Goal: Browse casually

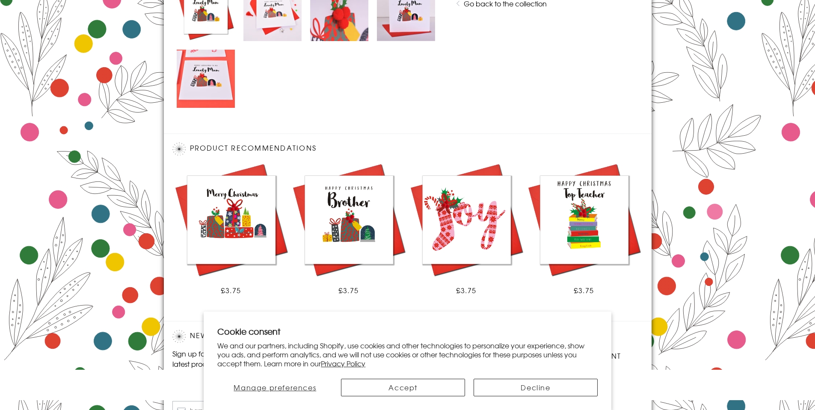
scroll to position [540, 0]
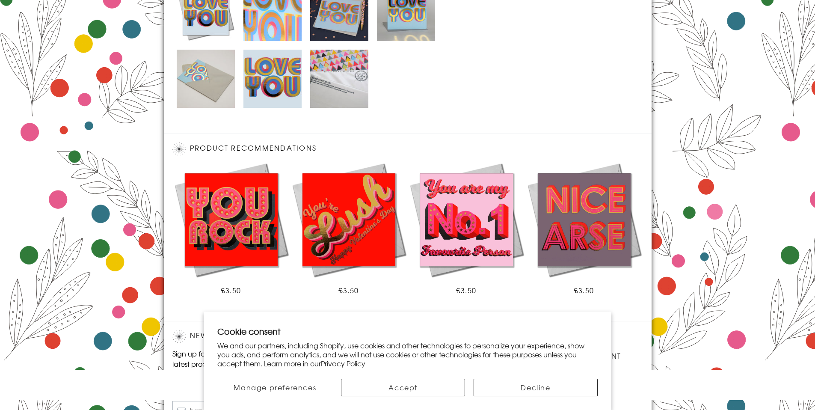
scroll to position [540, 0]
